Goal: Information Seeking & Learning: Learn about a topic

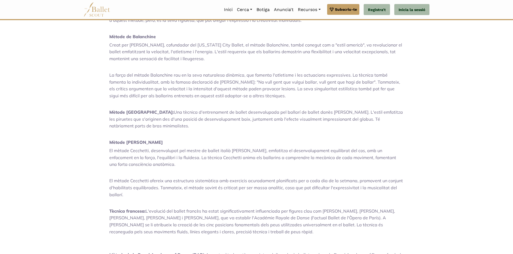
scroll to position [362, 0]
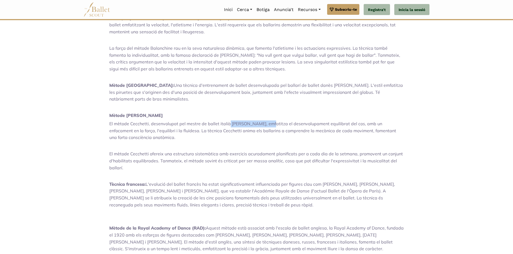
drag, startPoint x: 227, startPoint y: 125, endPoint x: 263, endPoint y: 125, distance: 36.0
click at [263, 125] on font "El mètode Cecchetti, desenvolupat pel mestre de ballet italià [PERSON_NAME], em…" at bounding box center [252, 130] width 287 height 19
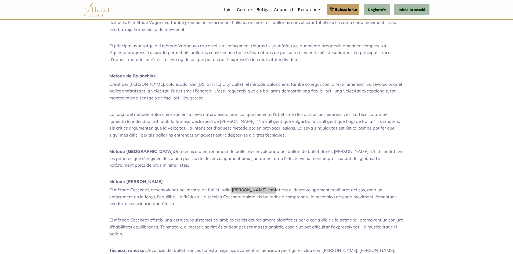
scroll to position [228, 0]
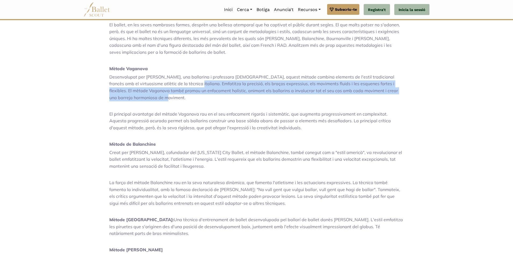
drag, startPoint x: 187, startPoint y: 81, endPoint x: 419, endPoint y: 96, distance: 232.5
click at [419, 96] on div "L'art del ballet: una visió general de les tècniques d'entrenament de [PERSON_N…" at bounding box center [256, 255] width 355 height 496
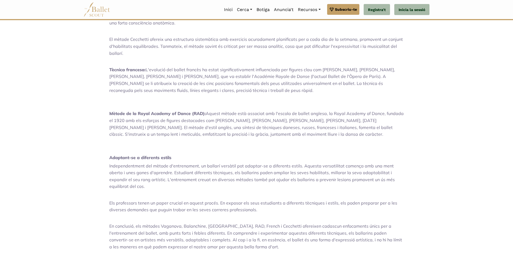
scroll to position [470, 0]
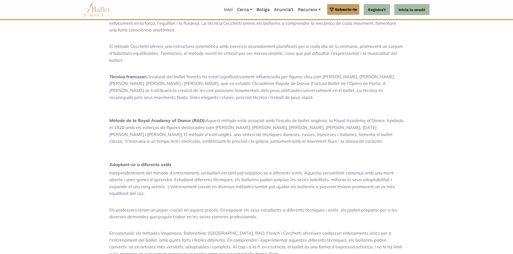
click at [150, 83] on font "L'evolució del ballet francès ha estat significativament influenciada per figur…" at bounding box center [252, 87] width 286 height 26
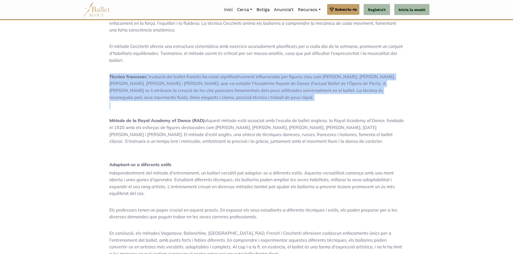
click at [150, 83] on font "L'evolució del ballet francès ha estat significativament influenciada per figur…" at bounding box center [252, 87] width 286 height 26
click at [131, 75] on font "Tècnica francesa:" at bounding box center [127, 76] width 36 height 5
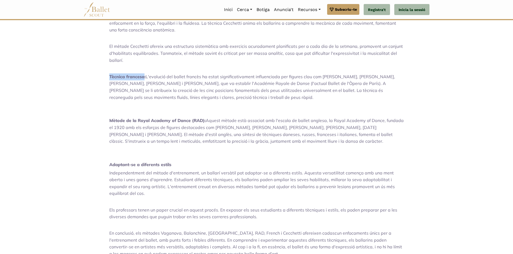
drag, startPoint x: 108, startPoint y: 75, endPoint x: 145, endPoint y: 76, distance: 36.8
click at [145, 76] on div "L'art del ballet: una visió general de les tècniques d'entrenament de [PERSON_N…" at bounding box center [256, 13] width 355 height 496
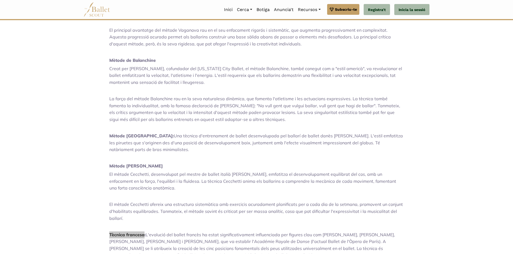
scroll to position [309, 0]
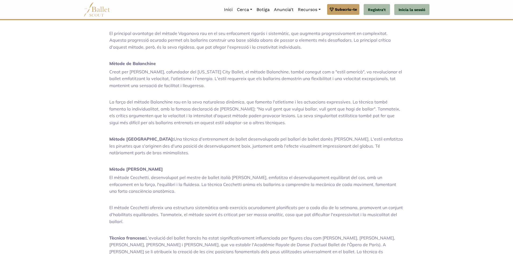
click at [120, 65] on font "Mètode de Balanchine" at bounding box center [132, 63] width 46 height 5
copy div "Mètode de Balanchine"
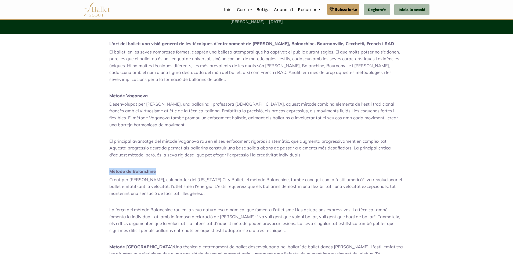
scroll to position [147, 0]
